Goal: Contribute content

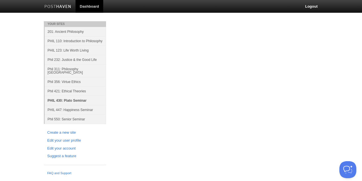
click at [64, 96] on link "PHIL 430: Plato Seminar" at bounding box center [75, 100] width 61 height 9
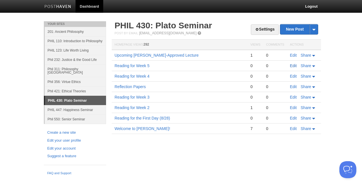
click at [291, 66] on link "Edit" at bounding box center [293, 65] width 7 height 5
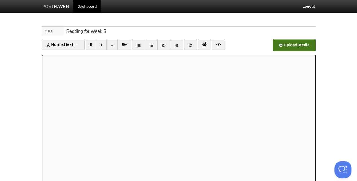
click at [284, 44] on input "file" at bounding box center [124, 46] width 428 height 29
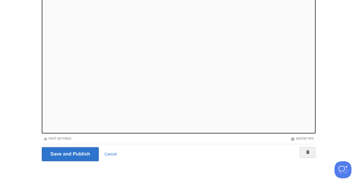
scroll to position [58, 0]
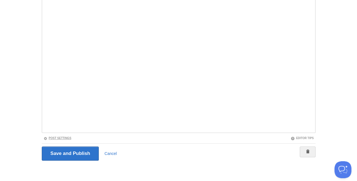
click at [60, 137] on link "Post Settings" at bounding box center [58, 137] width 28 height 3
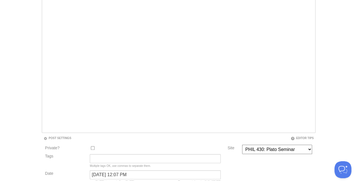
scroll to position [105, 0]
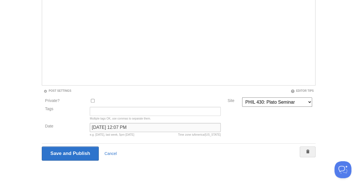
drag, startPoint x: 116, startPoint y: 125, endPoint x: 122, endPoint y: 139, distance: 15.3
click at [120, 127] on input "September 19, 2025 at 12:07 PM" at bounding box center [155, 127] width 131 height 9
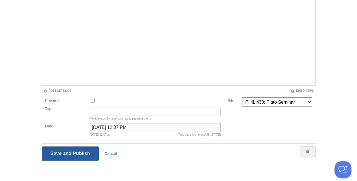
type input "September 23, 2025 at 12:07 PM"
click at [83, 154] on input "Save and Publish" at bounding box center [70, 153] width 57 height 14
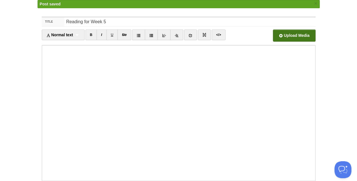
scroll to position [3, 0]
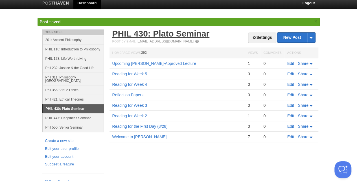
click at [170, 34] on link "PHIL 430: Plato Seminar" at bounding box center [160, 33] width 97 height 9
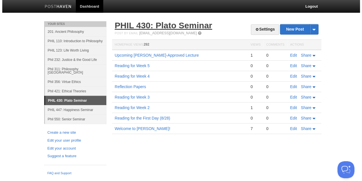
scroll to position [0, 0]
click at [163, 25] on link "PHIL 430: Plato Seminar" at bounding box center [162, 25] width 97 height 9
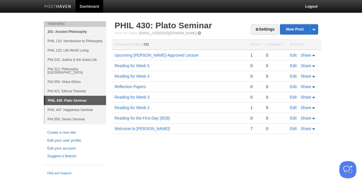
click at [77, 31] on link "201: Ancient Philosophy" at bounding box center [75, 31] width 61 height 9
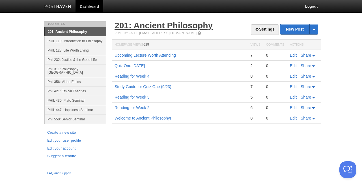
click at [142, 25] on link "201: Ancient Philosophy" at bounding box center [163, 25] width 98 height 9
click at [159, 24] on link "201: Ancient Philosophy" at bounding box center [163, 25] width 98 height 9
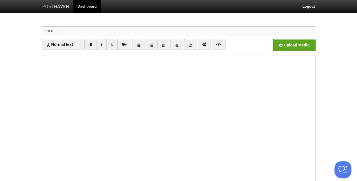
click at [68, 32] on input "Title" at bounding box center [189, 31] width 251 height 9
type input "Reading for [DATE]"
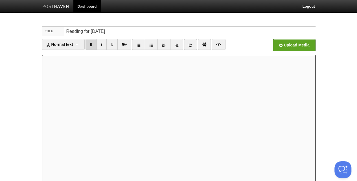
click at [91, 44] on link "B" at bounding box center [92, 44] width 12 height 11
click at [283, 45] on input "file" at bounding box center [124, 46] width 428 height 29
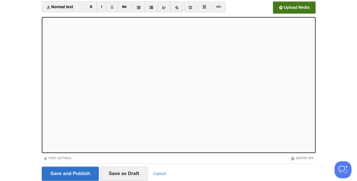
scroll to position [38, 0]
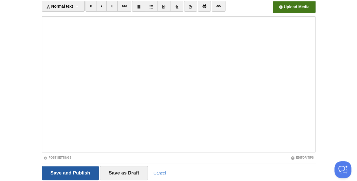
click at [88, 168] on input "Save and Publish" at bounding box center [70, 173] width 57 height 14
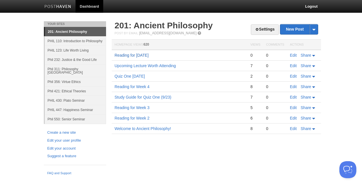
click at [144, 53] on link "Reading for [DATE]" at bounding box center [131, 55] width 34 height 5
